Goal: Task Accomplishment & Management: Use online tool/utility

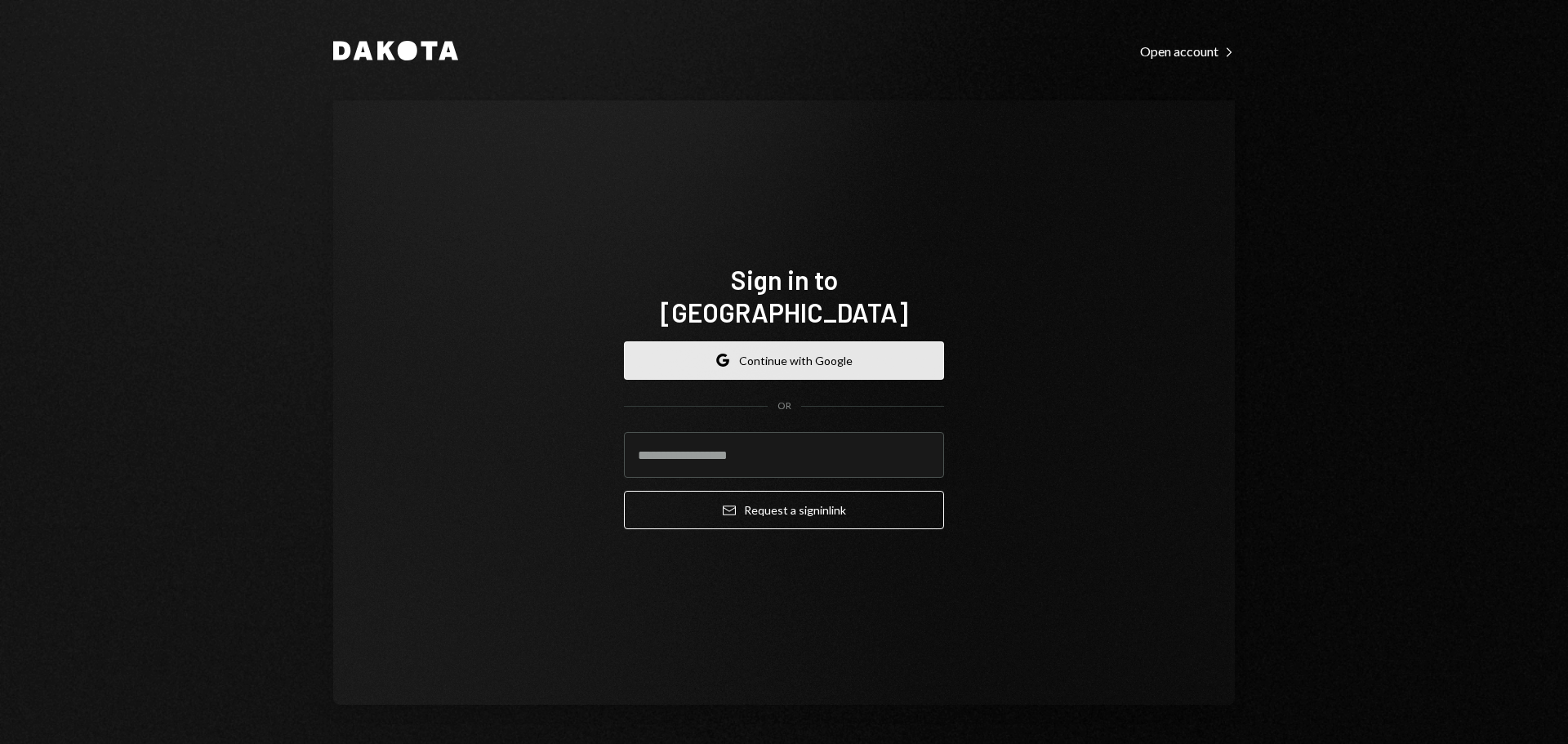
click at [811, 349] on button "Google Continue with Google" at bounding box center [784, 360] width 320 height 39
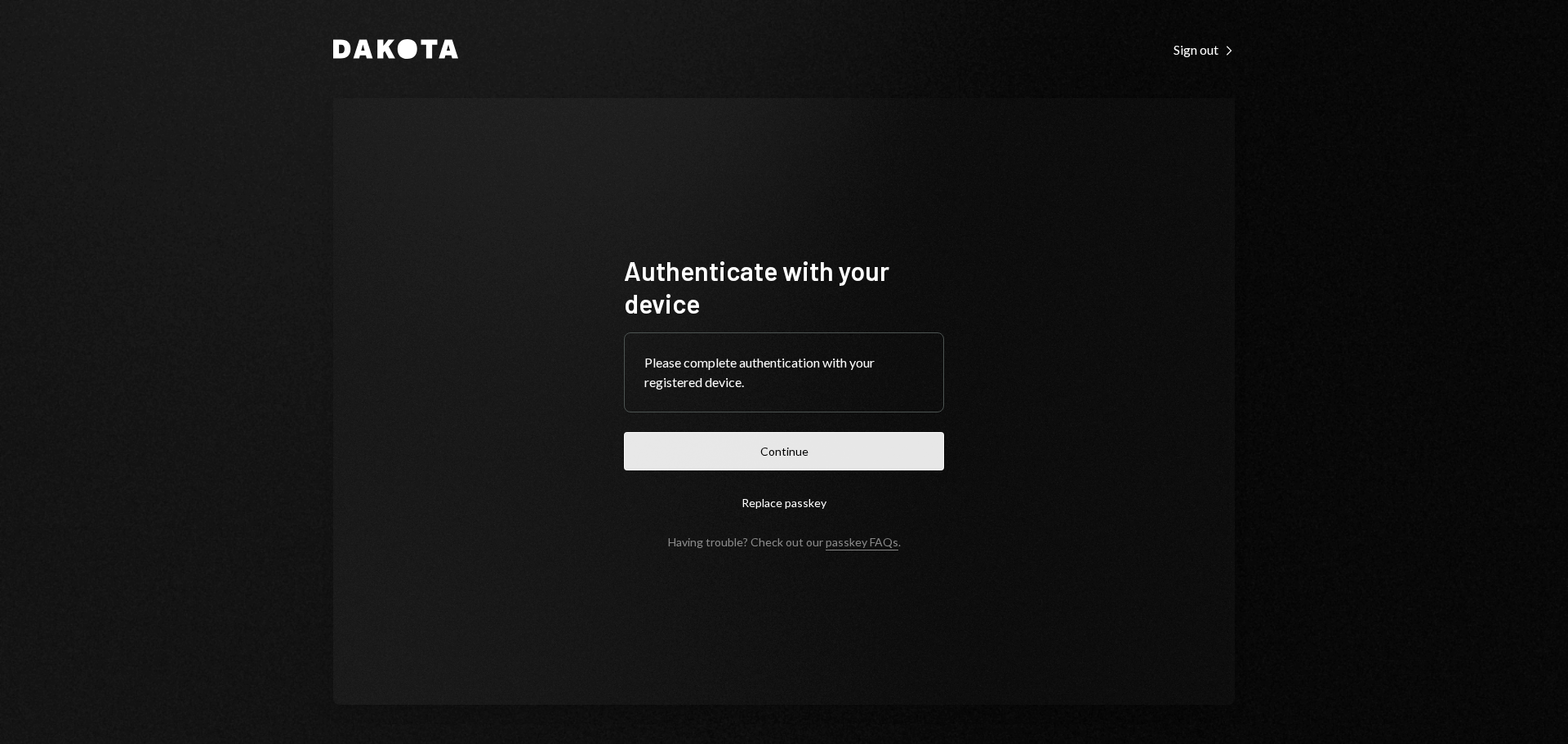
click at [819, 447] on button "Continue" at bounding box center [784, 451] width 320 height 39
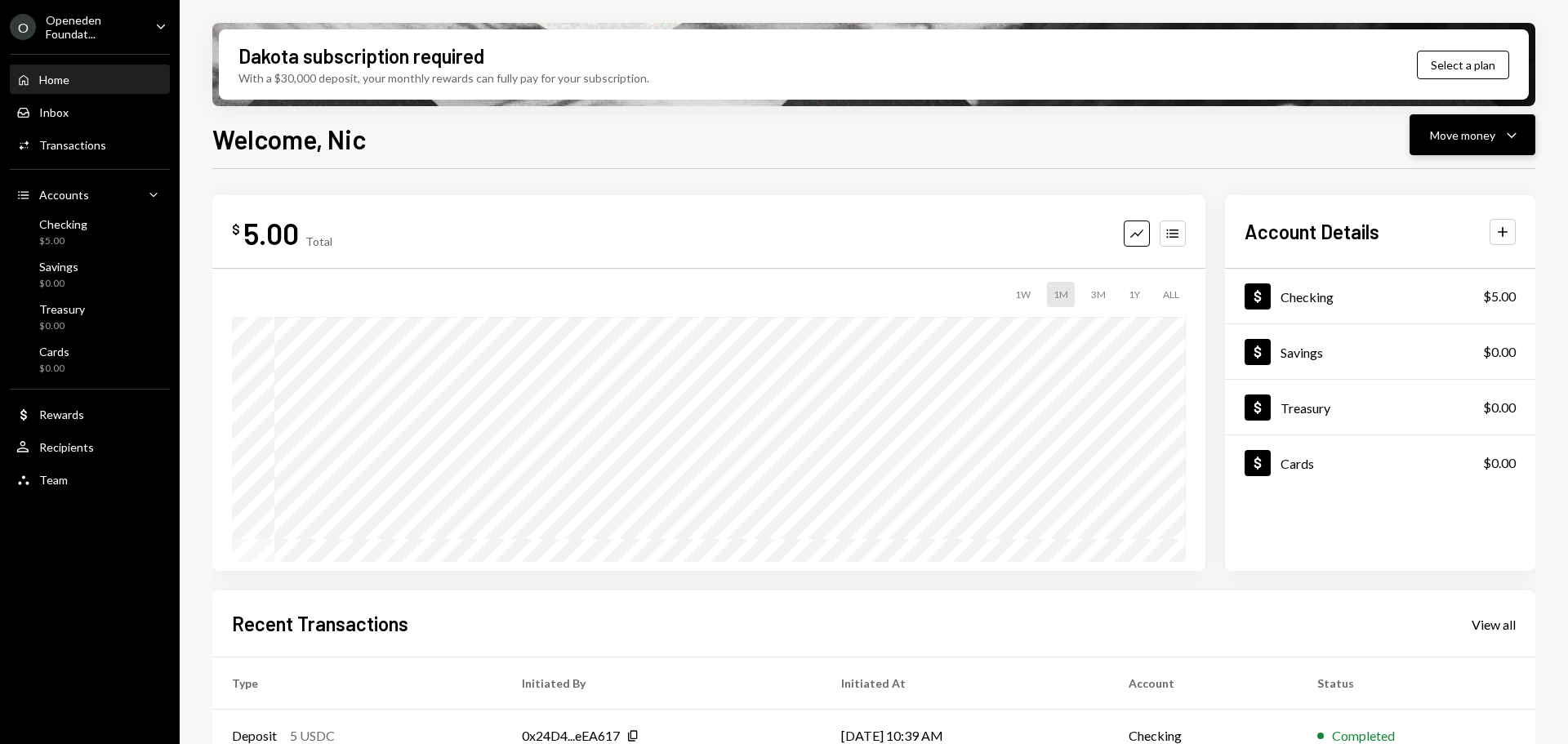
click at [1454, 133] on div "Move money" at bounding box center [1463, 135] width 66 height 17
click at [1430, 263] on div "Deposit" at bounding box center [1459, 257] width 120 height 17
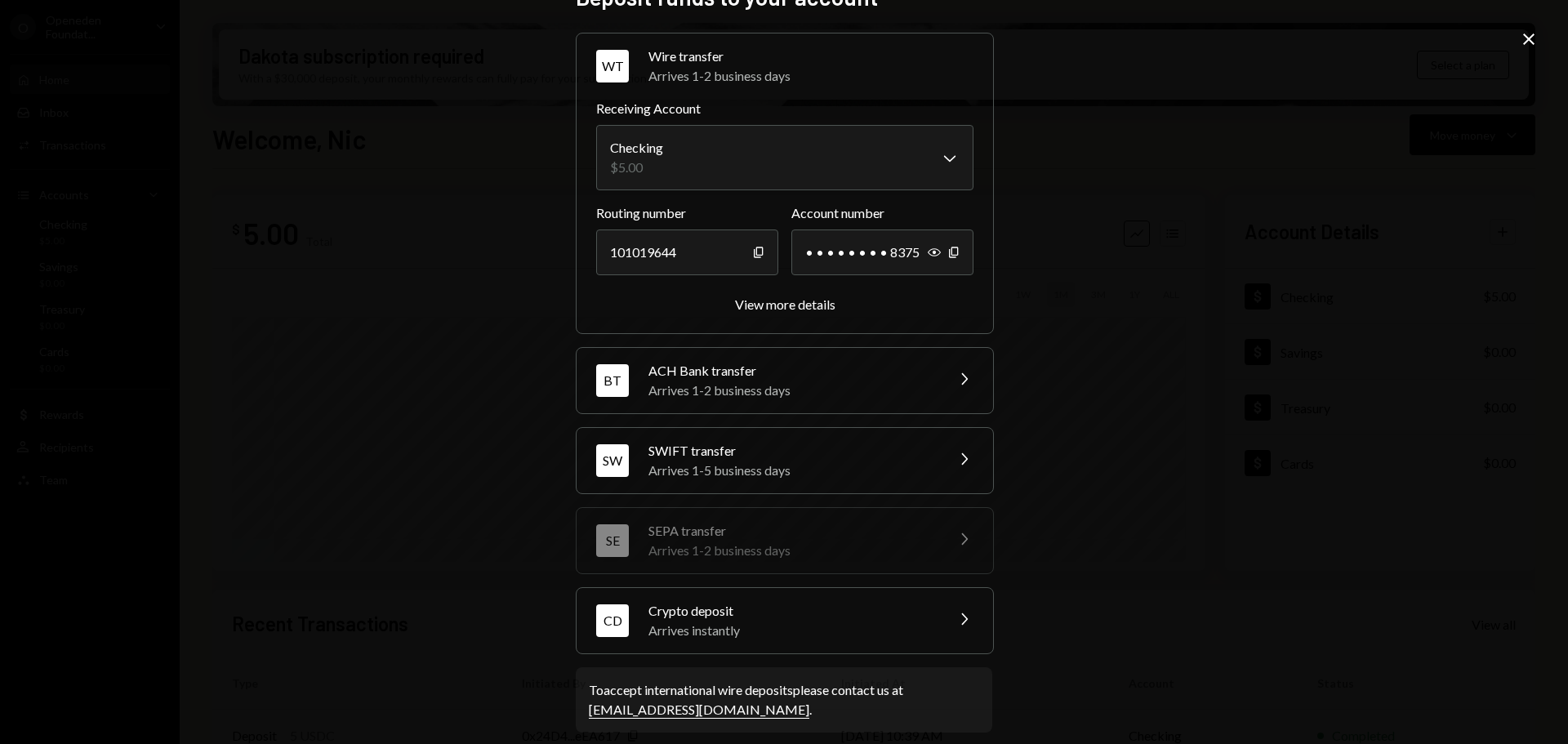
scroll to position [52, 0]
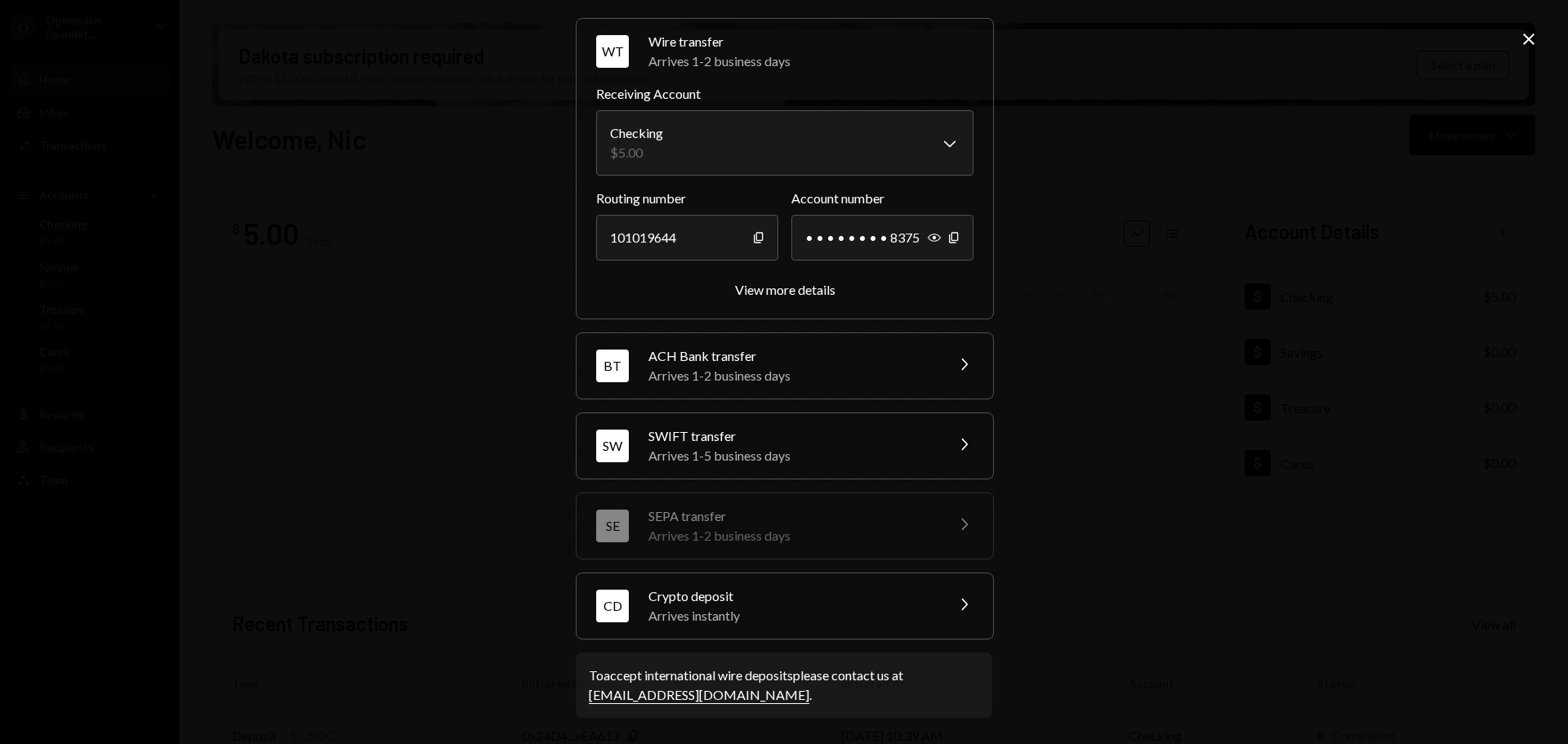
click at [904, 612] on div "Arrives instantly" at bounding box center [791, 616] width 286 height 20
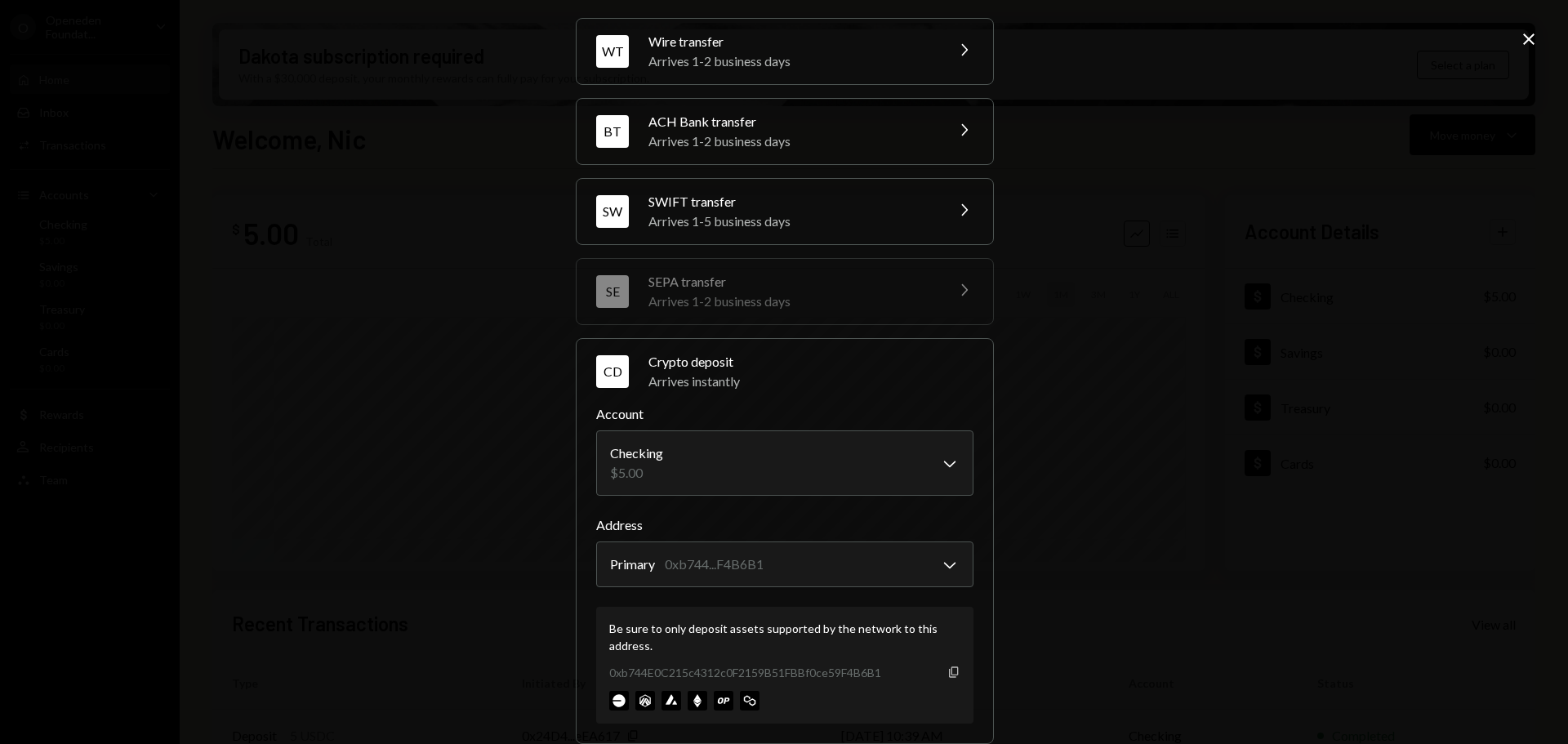
click at [947, 669] on icon "Copy" at bounding box center [953, 672] width 13 height 13
